Goal: Information Seeking & Learning: Learn about a topic

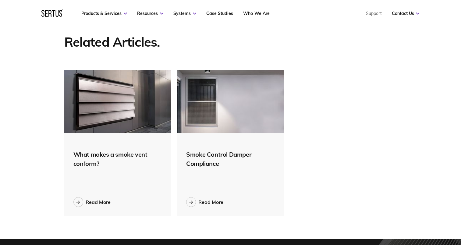
scroll to position [1767, 0]
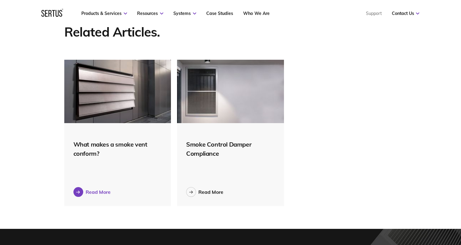
click at [96, 189] on div "Read More" at bounding box center [98, 192] width 25 height 6
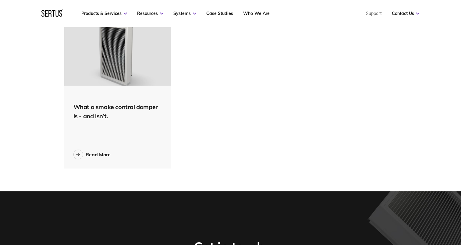
scroll to position [853, 0]
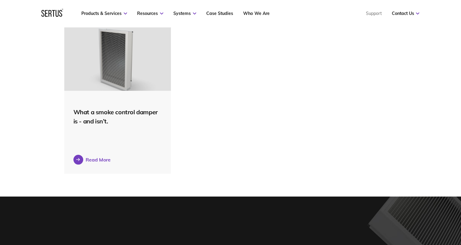
click at [83, 164] on link "Read More" at bounding box center [91, 160] width 37 height 10
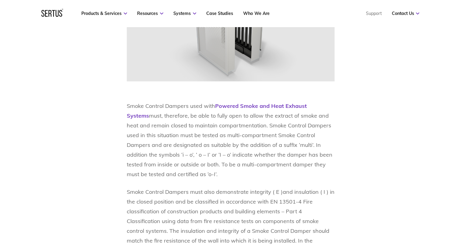
scroll to position [518, 0]
click at [234, 105] on link "Powered Smoke and Heat Exhaust Systems" at bounding box center [217, 110] width 180 height 17
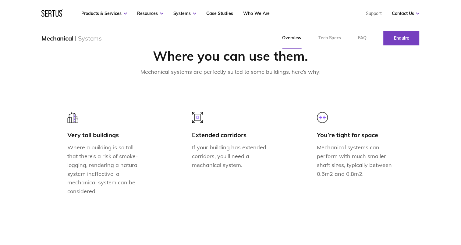
scroll to position [487, 0]
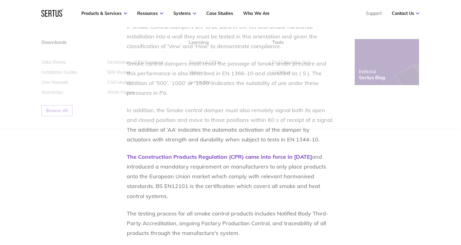
scroll to position [815, 0]
